Goal: Communication & Community: Share content

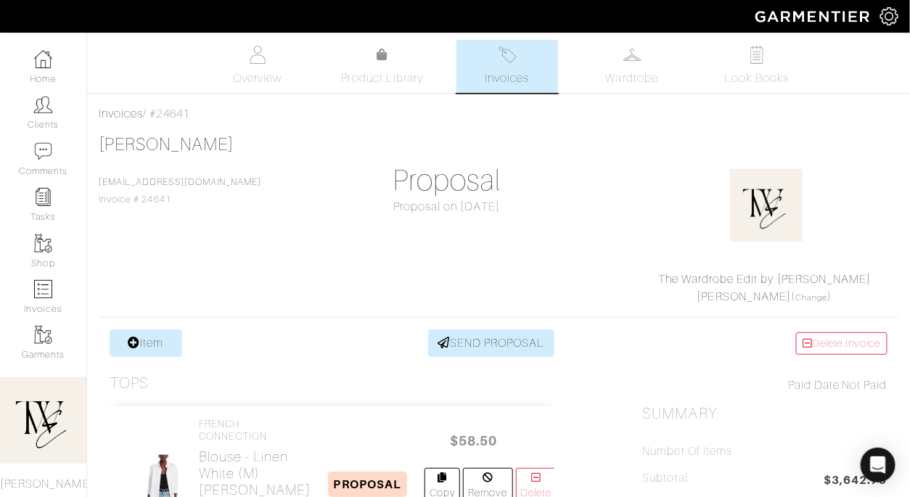
click at [464, 86] on link "Invoices" at bounding box center [507, 66] width 102 height 53
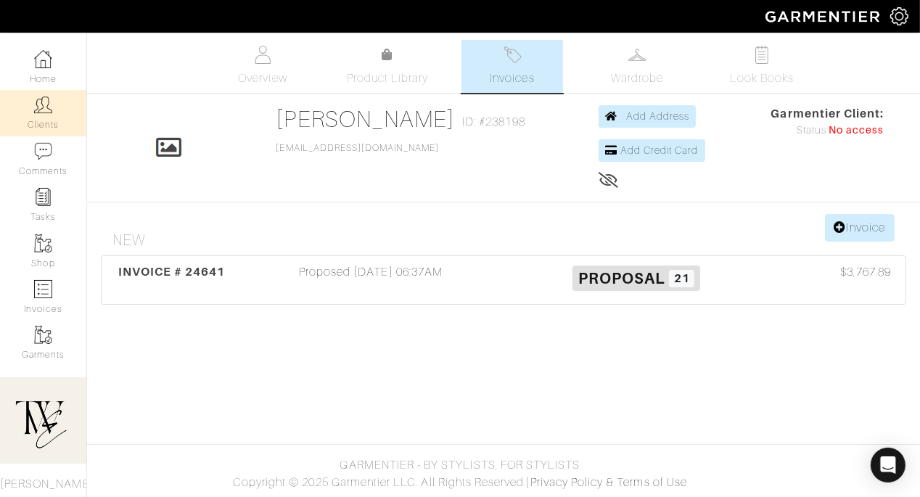
click at [44, 121] on link "Clients" at bounding box center [43, 113] width 86 height 46
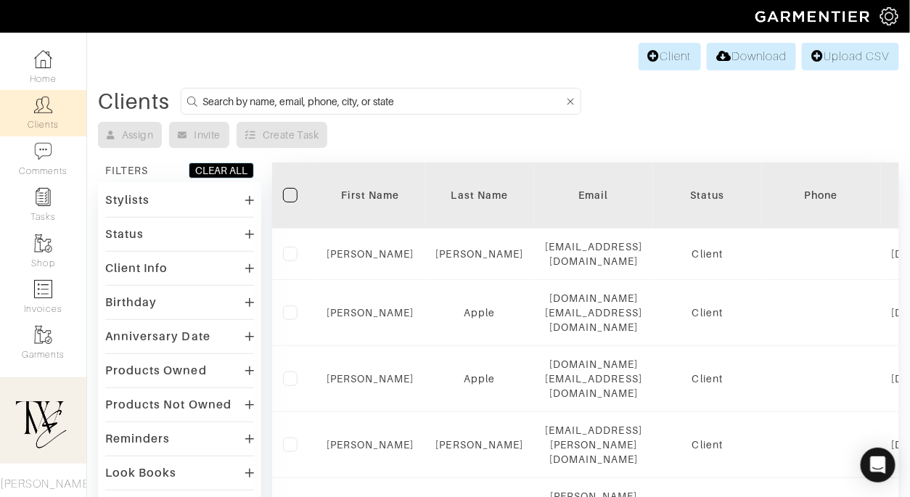
click at [385, 189] on div "First Name" at bounding box center [371, 195] width 88 height 15
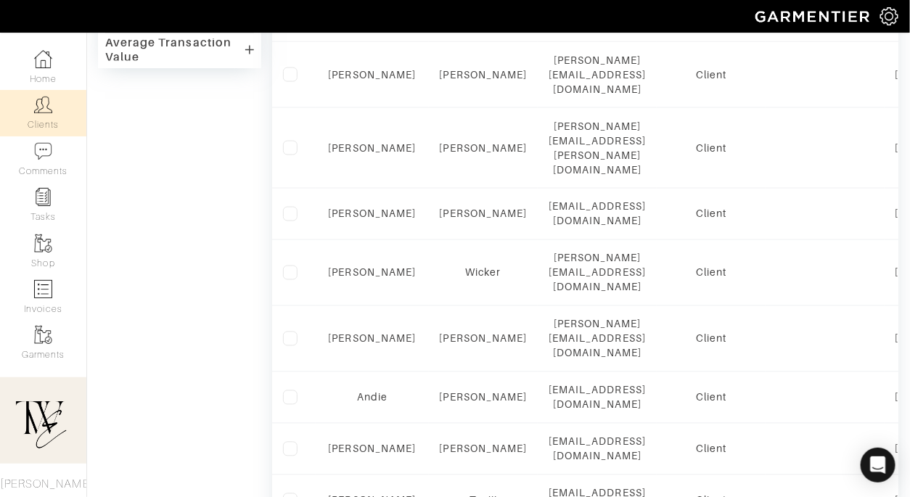
scroll to position [1054, 0]
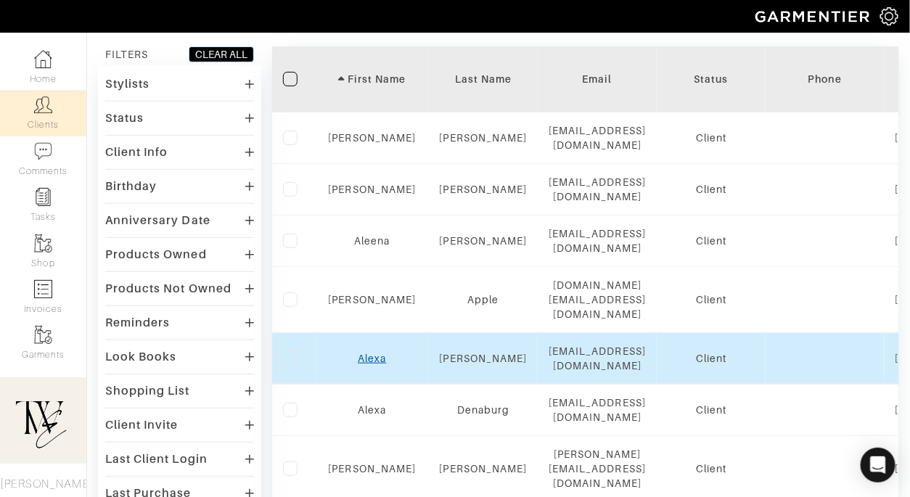
scroll to position [116, 0]
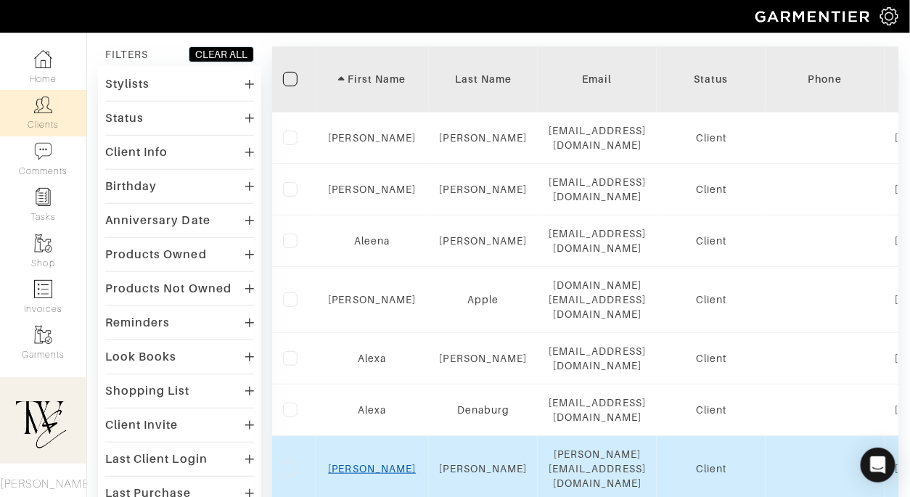
click at [364, 463] on link "Alexis" at bounding box center [373, 469] width 88 height 12
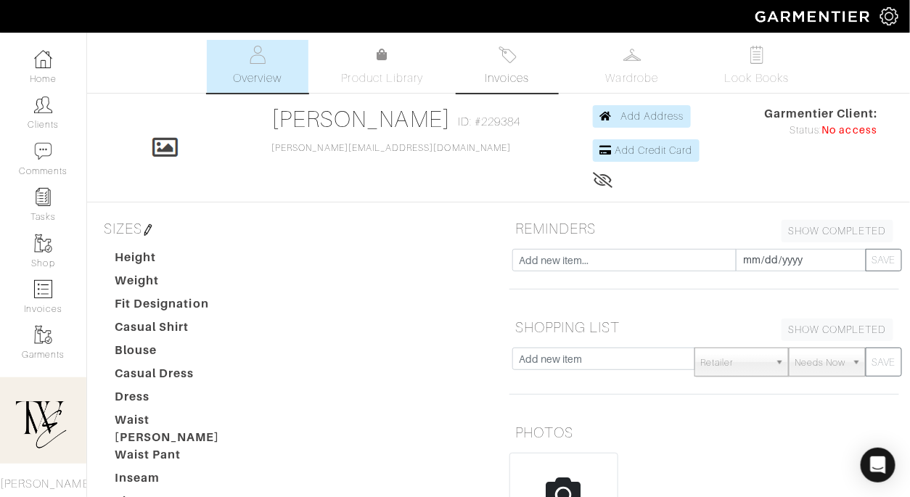
click at [508, 56] on img at bounding box center [507, 55] width 18 height 18
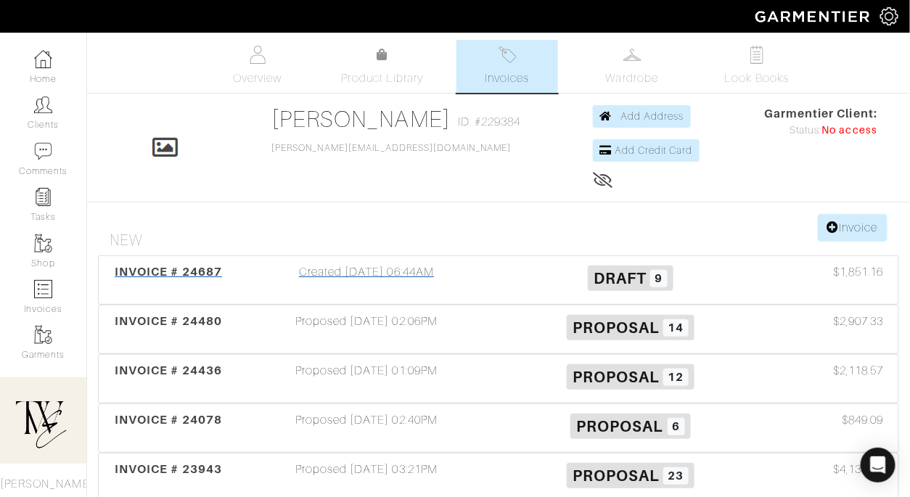
click at [165, 276] on span "INVOICE # 24687" at bounding box center [168, 272] width 107 height 14
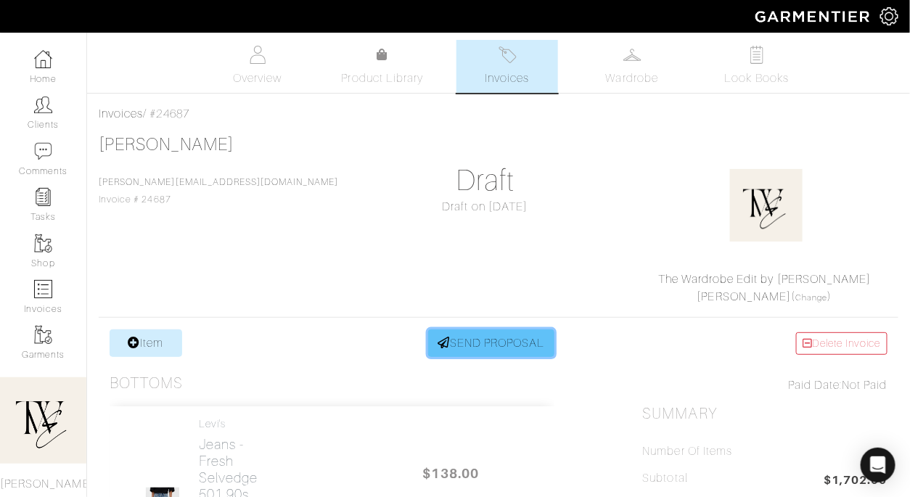
click at [497, 349] on link "SEND PROPOSAL" at bounding box center [491, 343] width 126 height 28
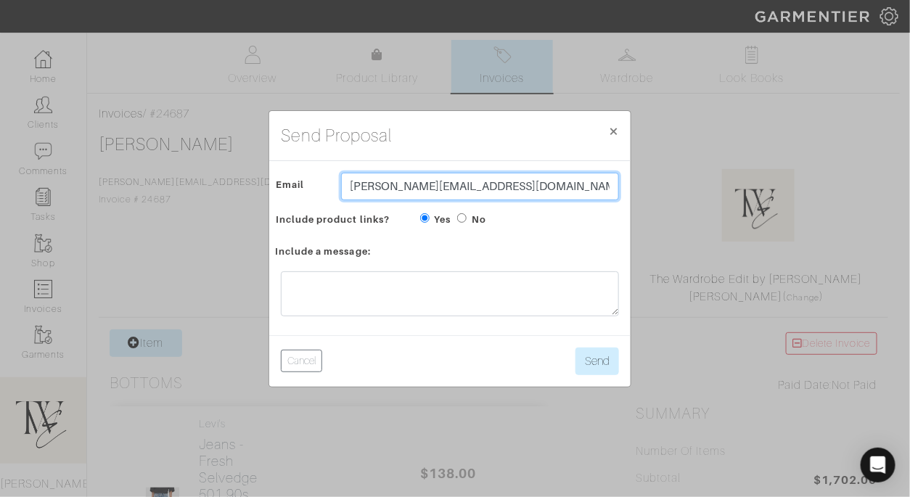
click at [413, 186] on input "[PERSON_NAME][EMAIL_ADDRESS][DOMAIN_NAME]" at bounding box center [480, 187] width 278 height 28
type input "[EMAIL_ADDRESS][DOMAIN_NAME]"
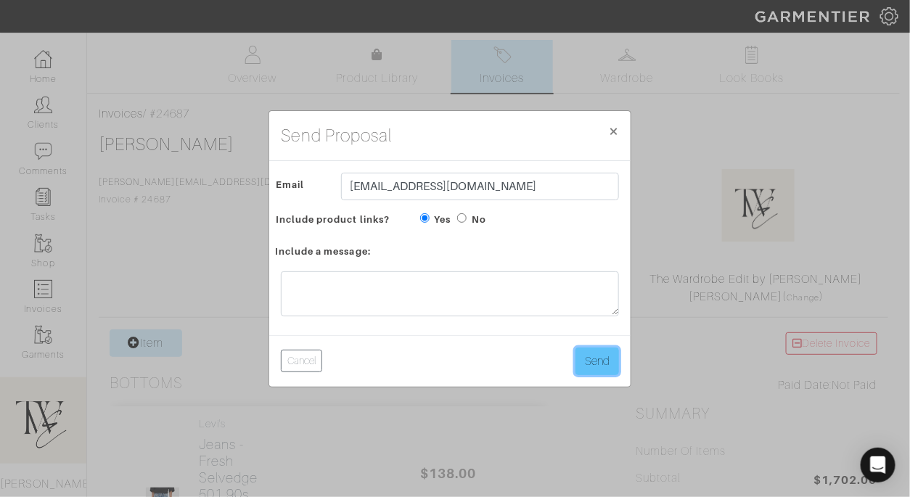
click at [599, 374] on button "Send" at bounding box center [597, 362] width 44 height 28
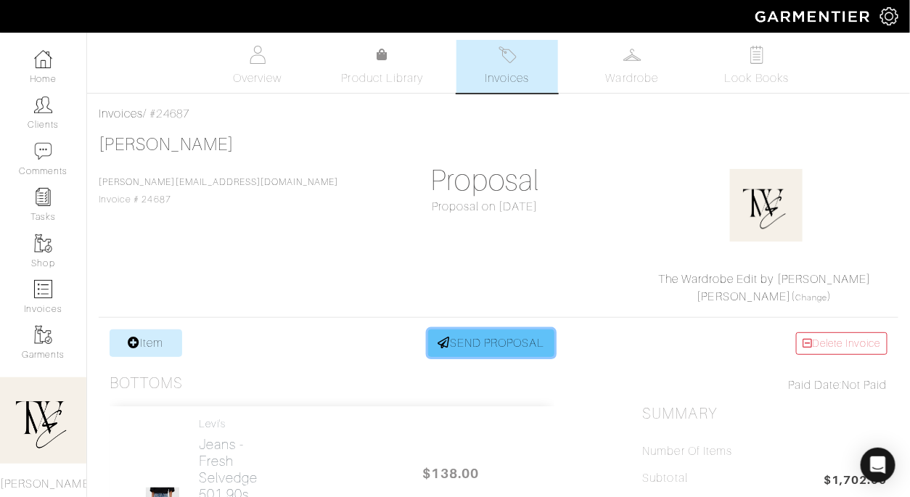
click at [498, 346] on link "SEND PROPOSAL" at bounding box center [491, 343] width 126 height 28
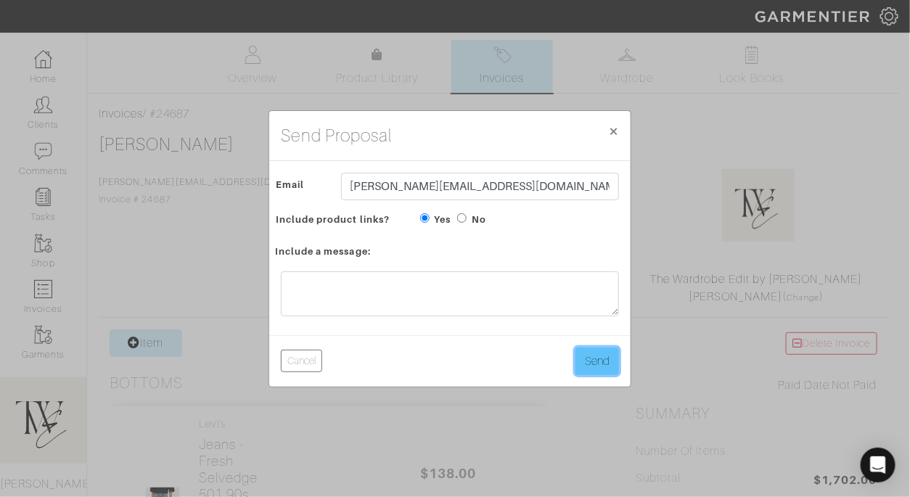
click at [607, 351] on button "Send" at bounding box center [597, 362] width 44 height 28
